Goal: Task Accomplishment & Management: Manage account settings

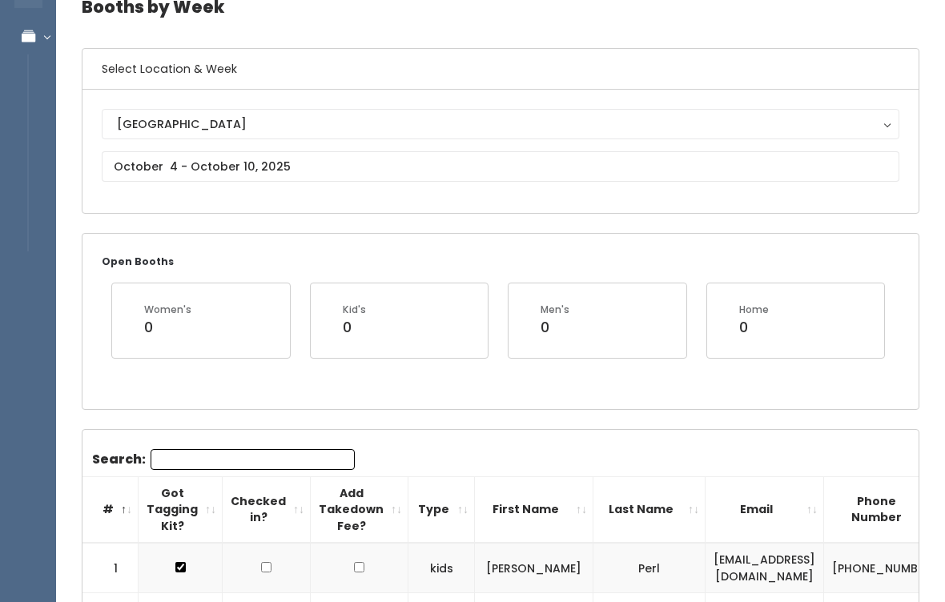
scroll to position [80, 0]
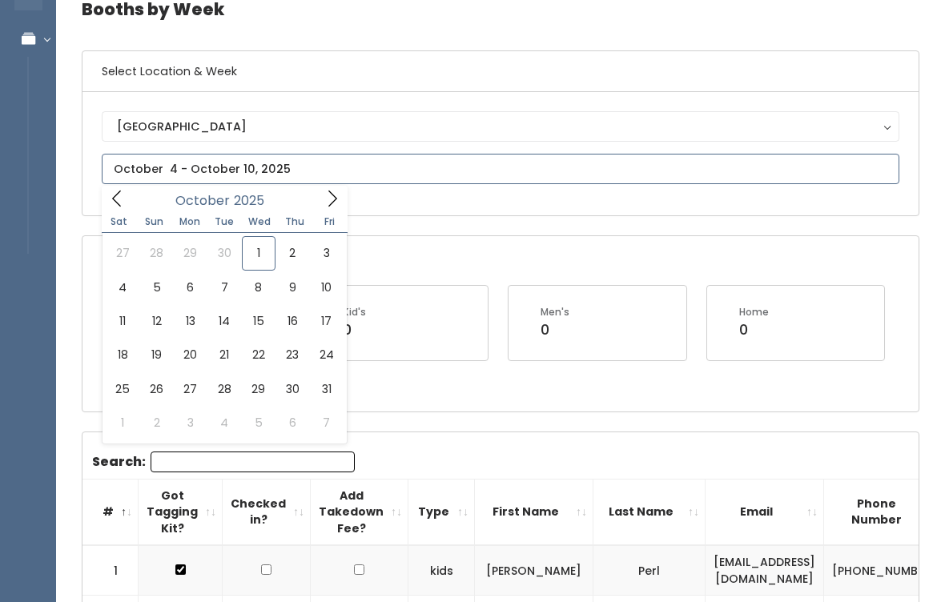
type input "[DATE] to [DATE]"
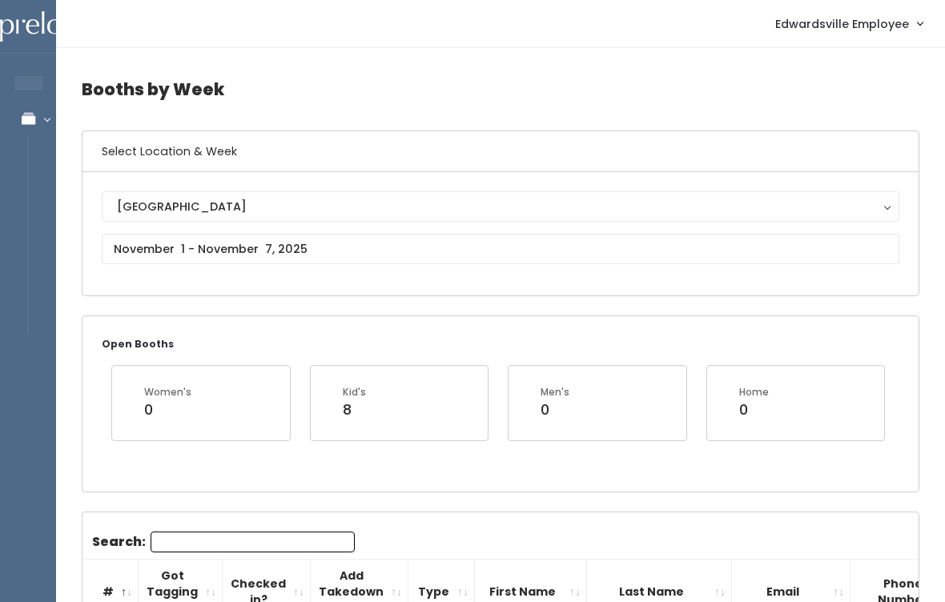
click at [325, 214] on div "[GEOGRAPHIC_DATA]" at bounding box center [500, 207] width 767 height 18
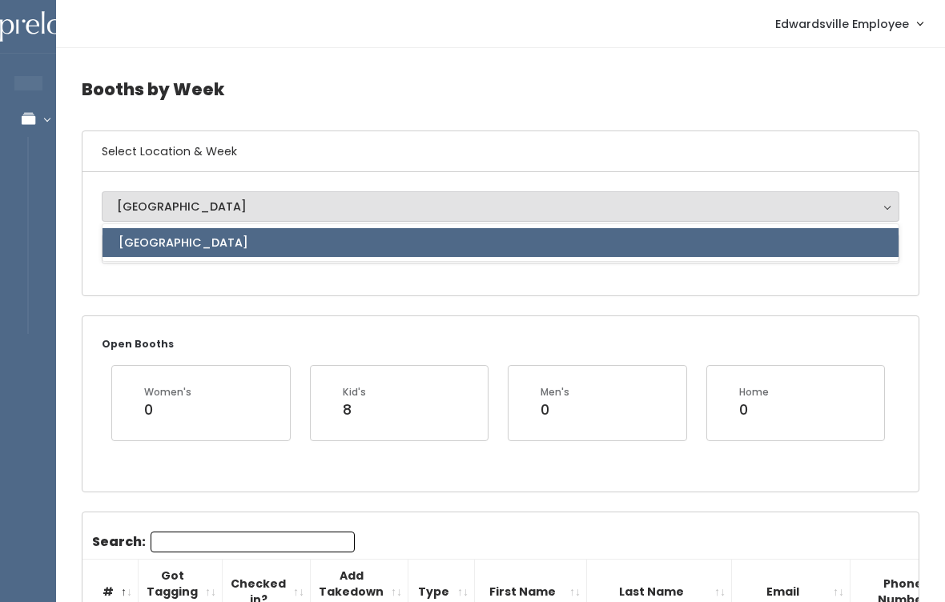
click at [274, 287] on div "Edwardsville Edwardsville Edwardsville" at bounding box center [500, 233] width 836 height 123
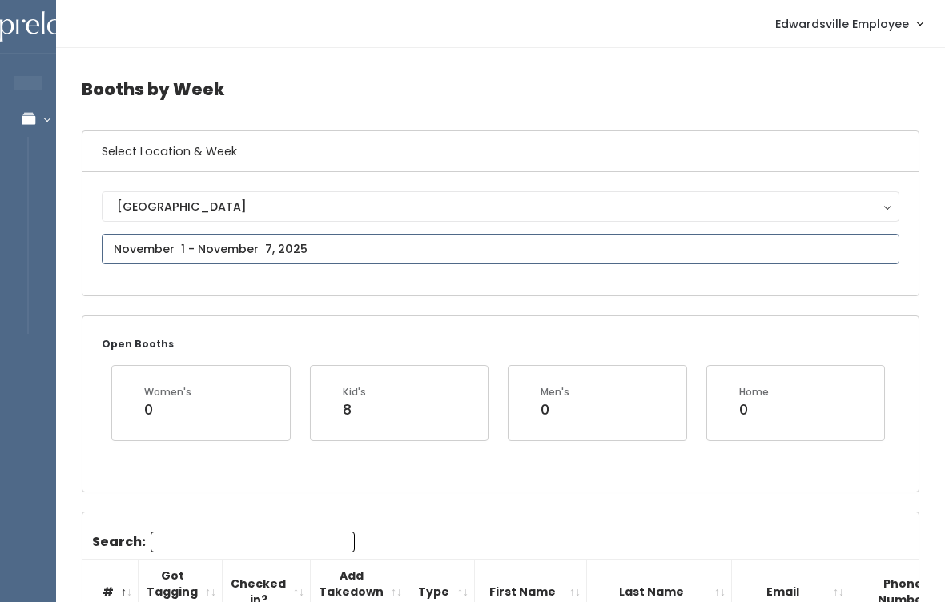
click at [352, 252] on input "text" at bounding box center [500, 249] width 797 height 30
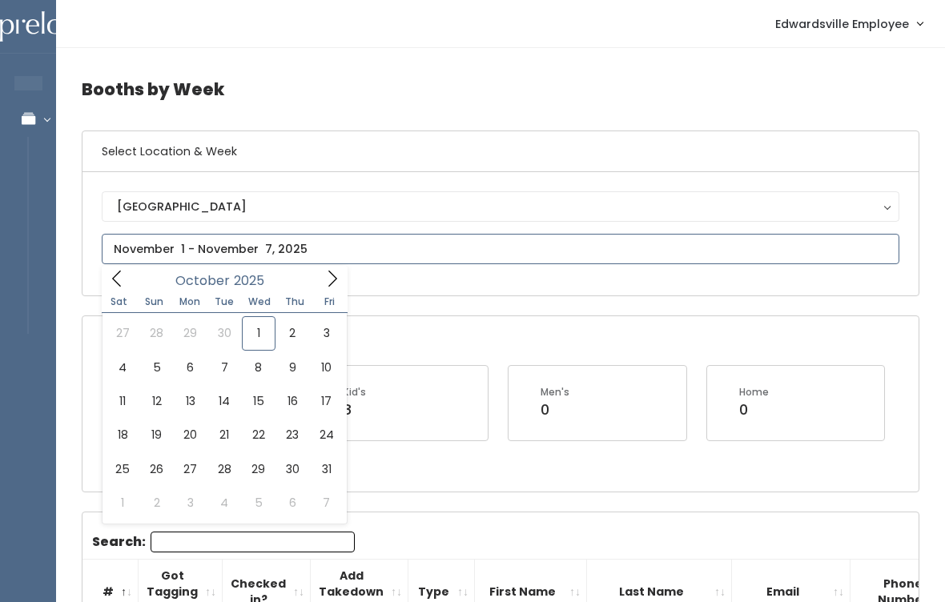
type input "October 4 to October 10"
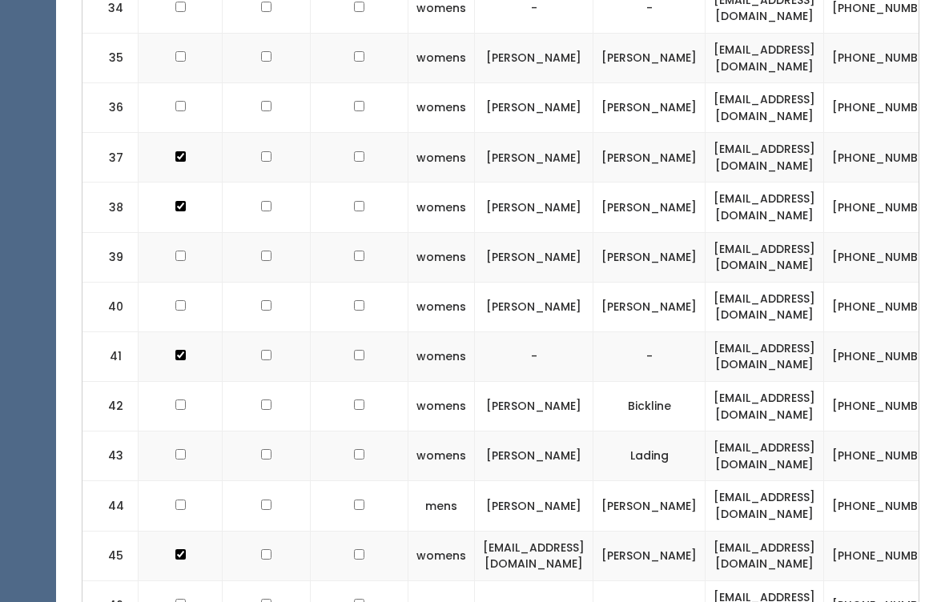
scroll to position [2349, 0]
click at [175, 401] on input "checkbox" at bounding box center [180, 406] width 10 height 10
checkbox input "true"
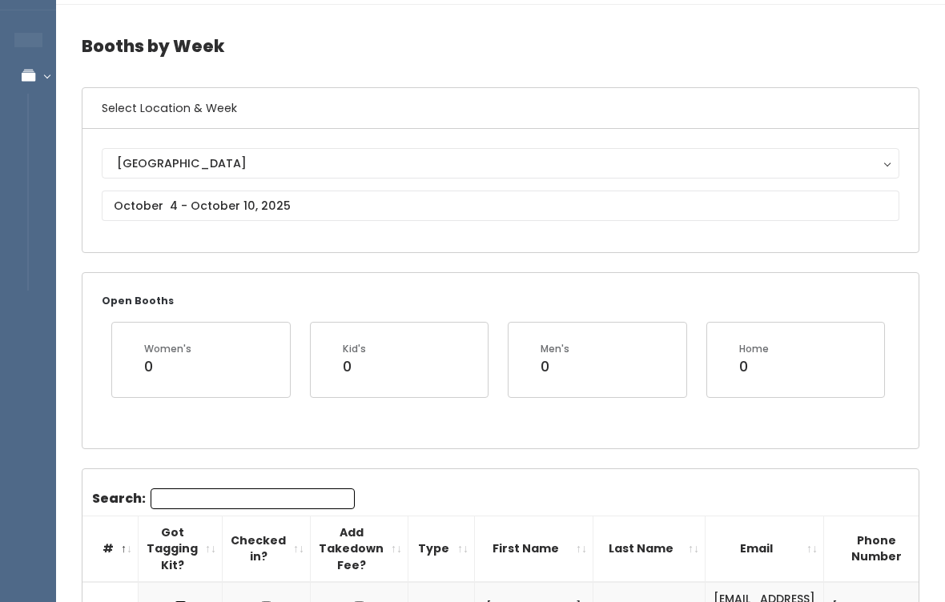
scroll to position [0, 0]
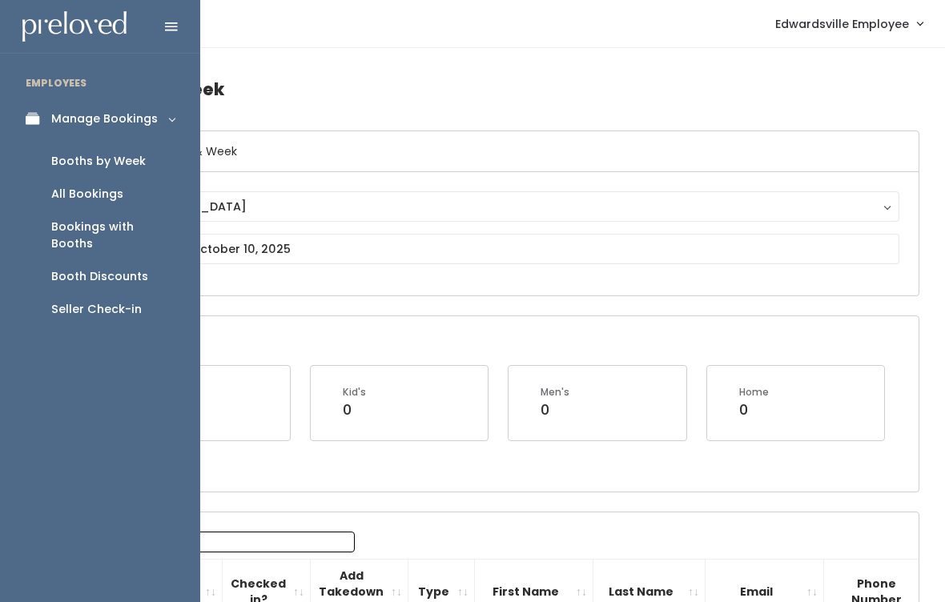
click at [129, 114] on div "Manage Bookings" at bounding box center [104, 118] width 106 height 17
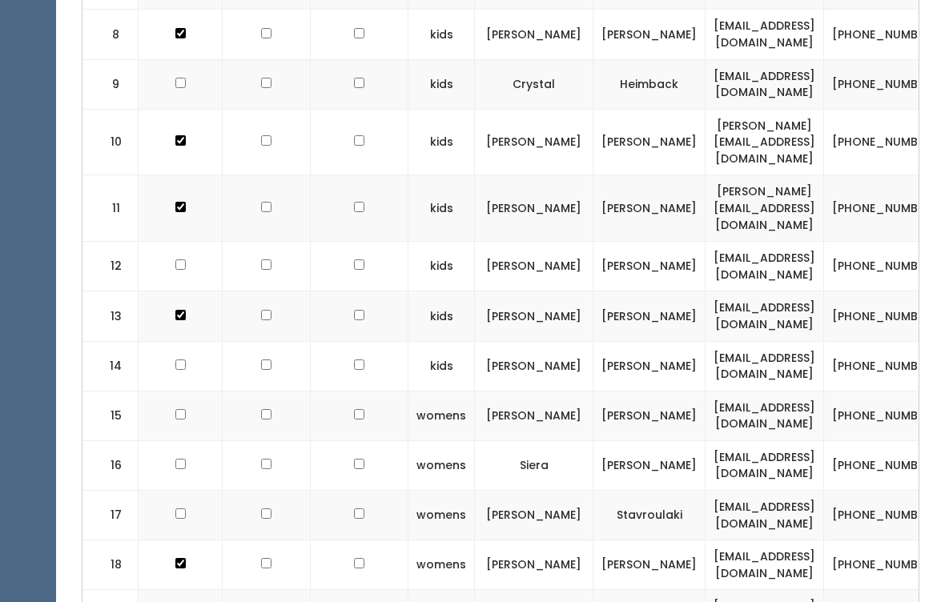
scroll to position [965, 0]
click at [187, 242] on td at bounding box center [180, 267] width 84 height 50
click at [177, 242] on td at bounding box center [180, 267] width 84 height 50
click at [179, 242] on td at bounding box center [180, 267] width 84 height 50
click at [178, 242] on td at bounding box center [180, 267] width 84 height 50
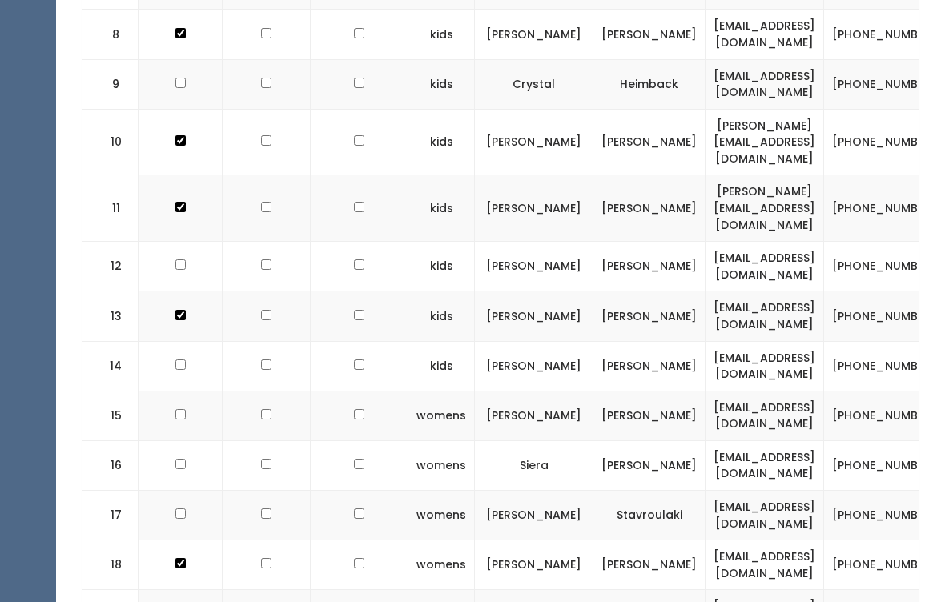
click at [175, 259] on input "checkbox" at bounding box center [180, 264] width 10 height 10
checkbox input "true"
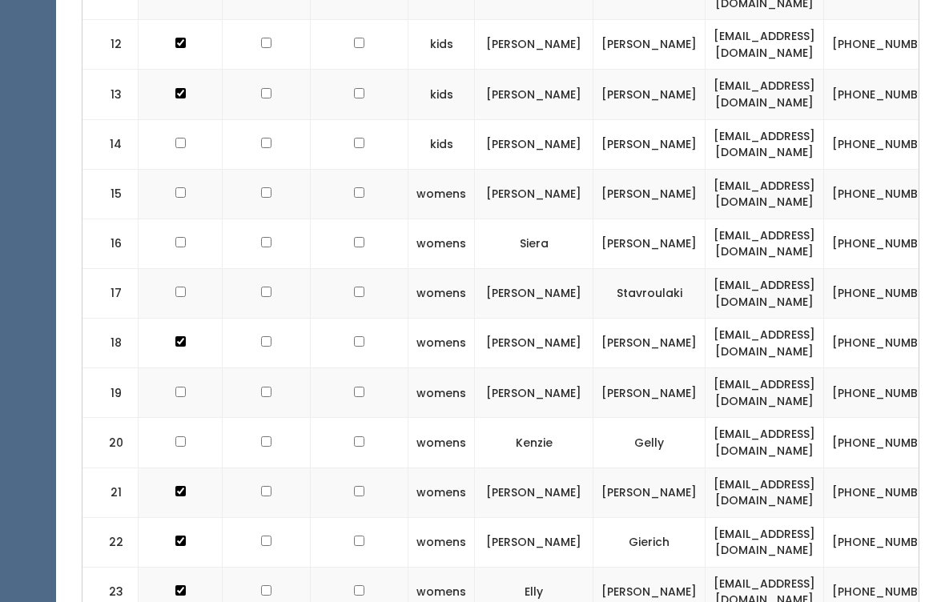
scroll to position [1183, 0]
